Goal: Task Accomplishment & Management: Manage account settings

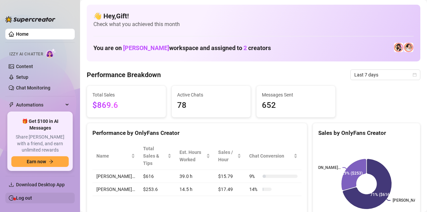
click at [31, 195] on link "Log out" at bounding box center [24, 197] width 16 height 5
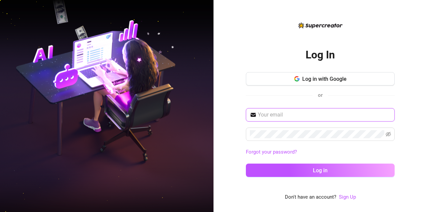
click at [300, 111] on input "text" at bounding box center [324, 115] width 133 height 8
type input "[EMAIL_ADDRESS][DOMAIN_NAME]"
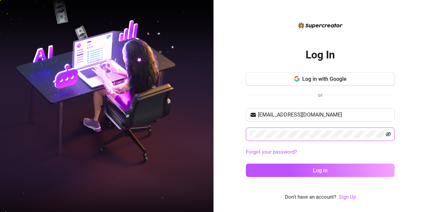
click at [390, 134] on icon "eye-invisible" at bounding box center [388, 134] width 5 height 5
click at [390, 134] on icon "eye" at bounding box center [388, 134] width 5 height 5
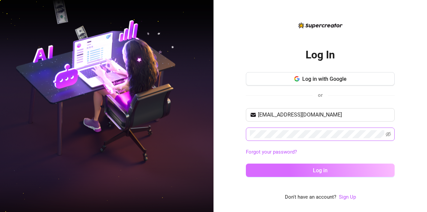
click at [316, 170] on span "Log in" at bounding box center [320, 170] width 15 height 6
